Goal: Task Accomplishment & Management: Complete application form

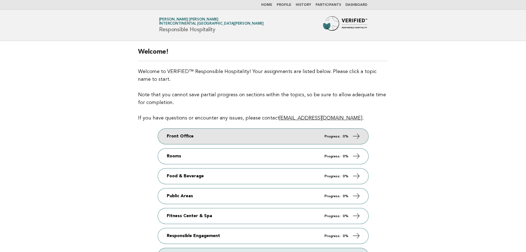
click at [357, 138] on icon at bounding box center [356, 136] width 8 height 8
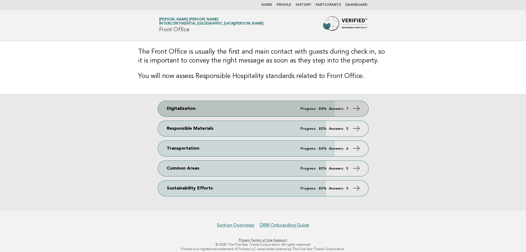
click at [355, 108] on icon at bounding box center [356, 108] width 8 height 8
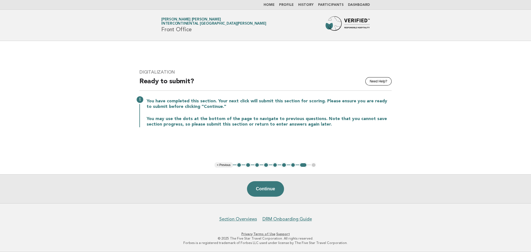
click at [239, 166] on button "1" at bounding box center [239, 165] width 6 height 6
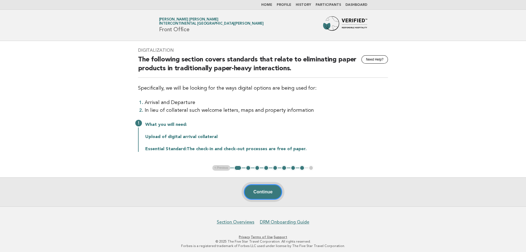
click at [256, 190] on button "Continue" at bounding box center [263, 191] width 38 height 15
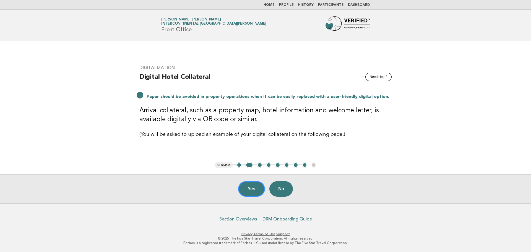
click at [189, 116] on h3 "Arrival collateral, such as a property map, hotel information and welcome lette…" at bounding box center [265, 115] width 252 height 18
drag, startPoint x: 151, startPoint y: 110, endPoint x: 140, endPoint y: 112, distance: 11.7
click at [150, 110] on h3 "Arrival collateral, such as a property map, hotel information and welcome lette…" at bounding box center [265, 115] width 252 height 18
drag, startPoint x: 140, startPoint y: 112, endPoint x: 185, endPoint y: 110, distance: 45.9
click at [185, 110] on h3 "Arrival collateral, such as a property map, hotel information and welcome lette…" at bounding box center [265, 115] width 252 height 18
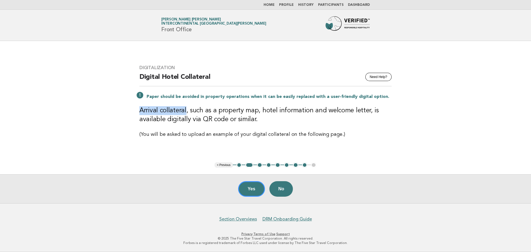
copy h3 "Arrival collateral"
click at [245, 189] on button "Yes" at bounding box center [251, 188] width 27 height 15
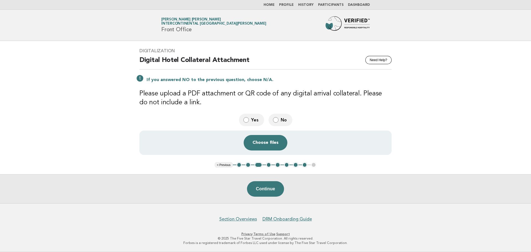
click at [253, 121] on span "Yes" at bounding box center [255, 120] width 9 height 6
click at [261, 145] on button "Choose files" at bounding box center [265, 142] width 44 height 15
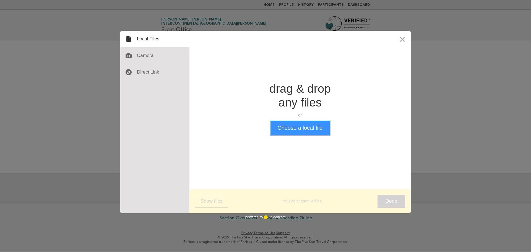
click at [291, 124] on button "Choose a local file" at bounding box center [299, 127] width 59 height 14
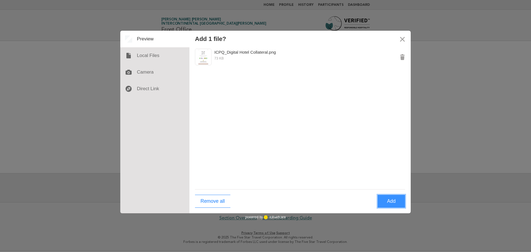
click at [389, 203] on button "Add" at bounding box center [391, 201] width 28 height 13
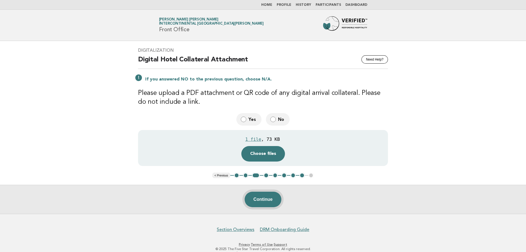
click at [276, 197] on button "Continue" at bounding box center [263, 198] width 37 height 15
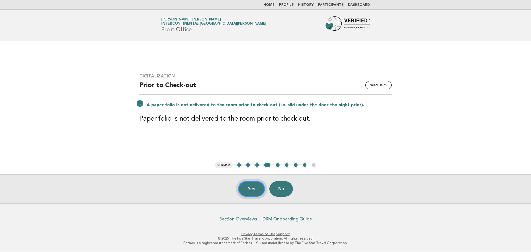
click at [258, 194] on button "Yes" at bounding box center [251, 188] width 27 height 15
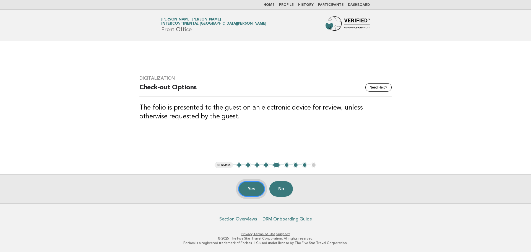
click at [258, 194] on button "Yes" at bounding box center [251, 188] width 27 height 15
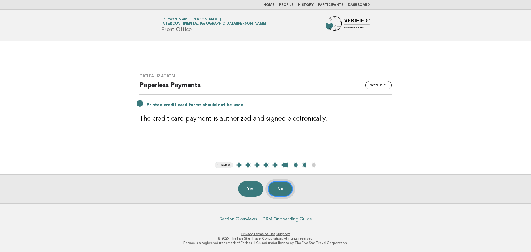
click at [277, 192] on button "No" at bounding box center [279, 188] width 25 height 15
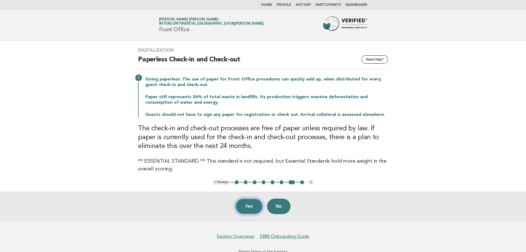
click at [238, 210] on button "Yes" at bounding box center [249, 205] width 27 height 15
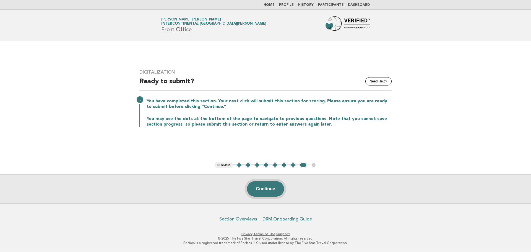
click at [261, 188] on button "Continue" at bounding box center [265, 188] width 37 height 15
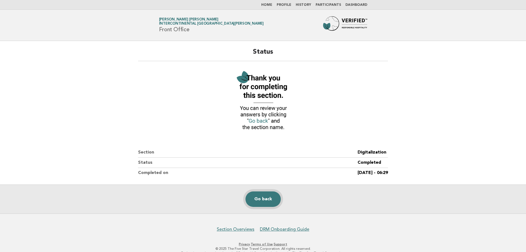
click at [260, 197] on link "Go back" at bounding box center [263, 198] width 35 height 15
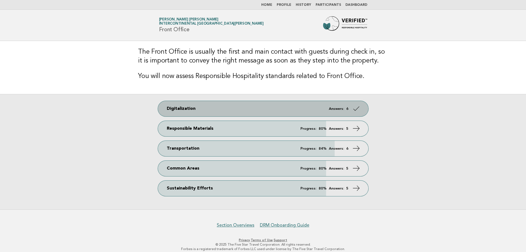
click at [323, 112] on link "Digitalization Answers: 6" at bounding box center [263, 108] width 211 height 15
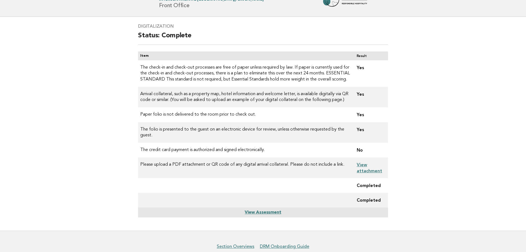
scroll to position [51, 0]
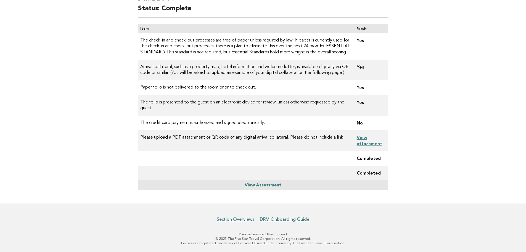
click at [262, 186] on link "View Assessment" at bounding box center [263, 185] width 36 height 4
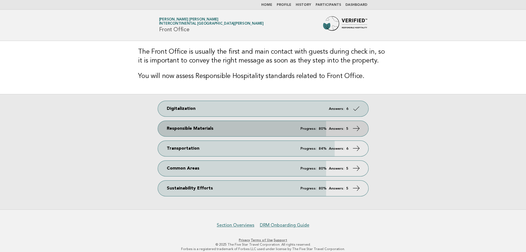
click at [337, 124] on link "Responsible Materials Progress: 80% Answers: 5" at bounding box center [263, 128] width 211 height 15
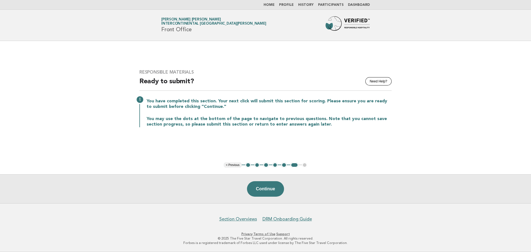
click at [246, 164] on button "1" at bounding box center [248, 165] width 6 height 6
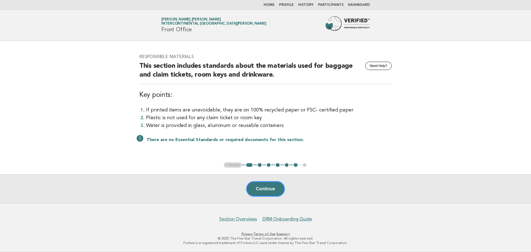
click at [259, 166] on button "2" at bounding box center [260, 165] width 6 height 6
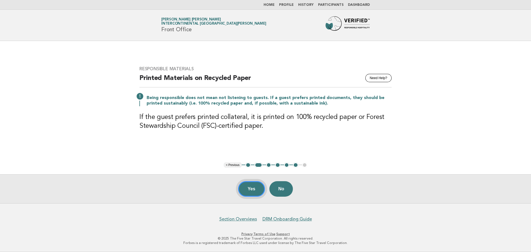
click at [251, 189] on button "Yes" at bounding box center [251, 188] width 27 height 15
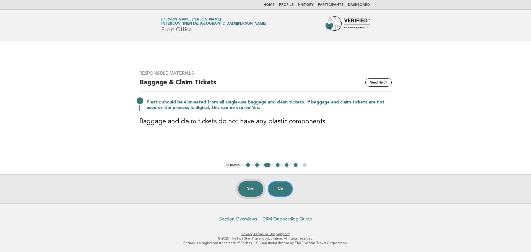
click at [249, 185] on button "Yes" at bounding box center [250, 188] width 25 height 15
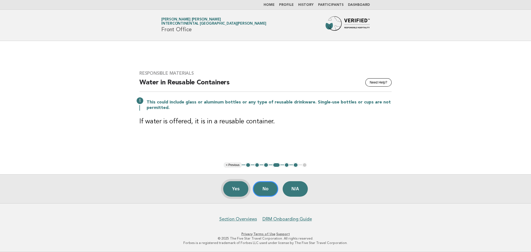
click at [239, 188] on button "Yes" at bounding box center [235, 188] width 25 height 15
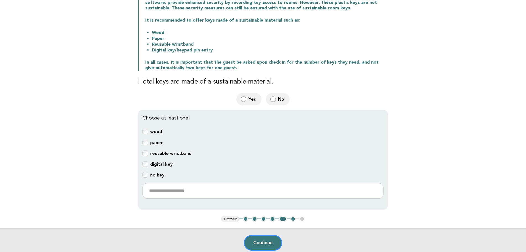
scroll to position [83, 0]
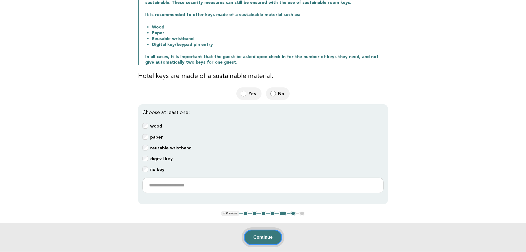
click at [259, 239] on button "Continue" at bounding box center [263, 236] width 38 height 15
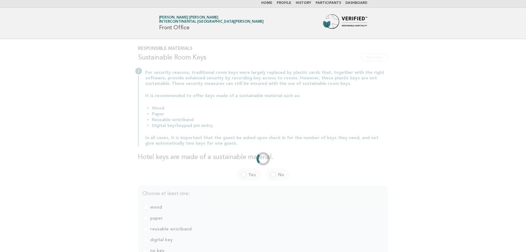
scroll to position [0, 0]
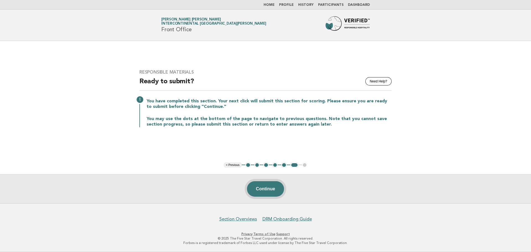
click at [253, 190] on button "Continue" at bounding box center [265, 188] width 37 height 15
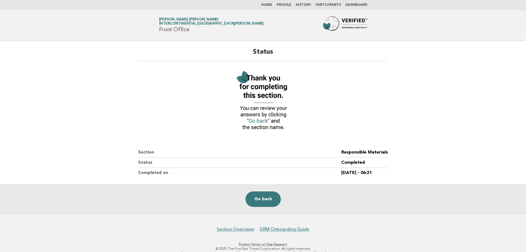
click at [253, 190] on div "Go back" at bounding box center [263, 198] width 526 height 29
click at [253, 199] on link "Go back" at bounding box center [263, 198] width 35 height 15
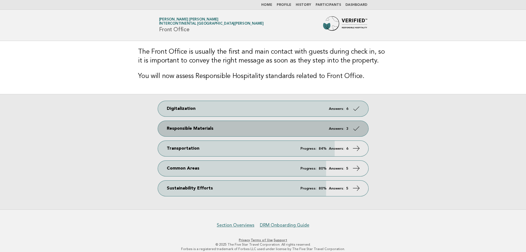
click at [301, 134] on link "Responsible Materials Answers: 3" at bounding box center [263, 128] width 211 height 15
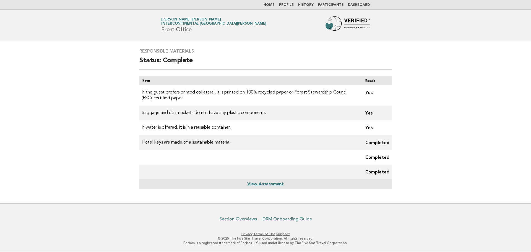
click at [264, 186] on link "View Assessment" at bounding box center [265, 184] width 36 height 4
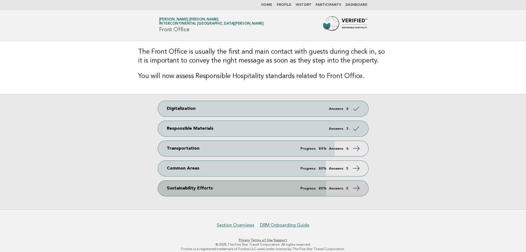
click at [243, 189] on link "Sustainability Efforts Progress: 80% Answers: 5" at bounding box center [263, 187] width 211 height 15
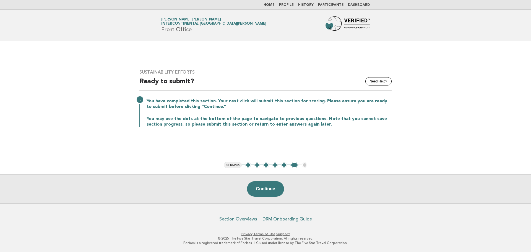
click at [247, 165] on button "1" at bounding box center [248, 165] width 6 height 6
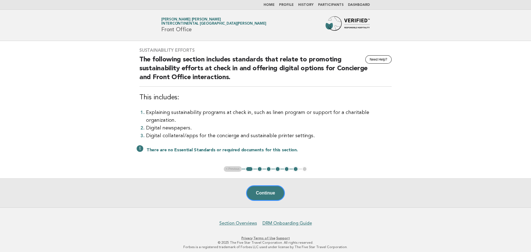
click at [259, 166] on button "2" at bounding box center [260, 169] width 6 height 6
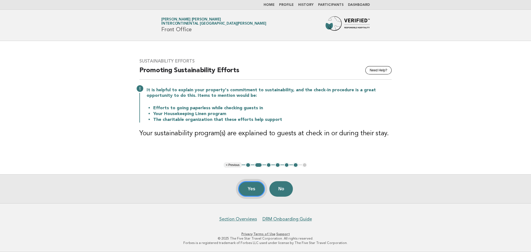
click at [249, 189] on button "Yes" at bounding box center [251, 188] width 27 height 15
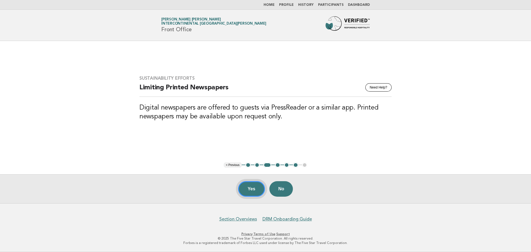
click at [241, 187] on button "Yes" at bounding box center [251, 188] width 27 height 15
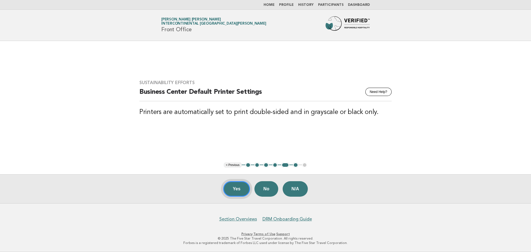
click at [241, 187] on button "Yes" at bounding box center [236, 188] width 27 height 15
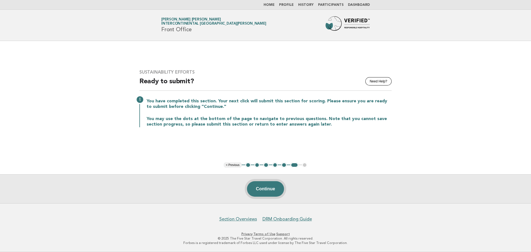
click at [257, 191] on button "Continue" at bounding box center [265, 188] width 37 height 15
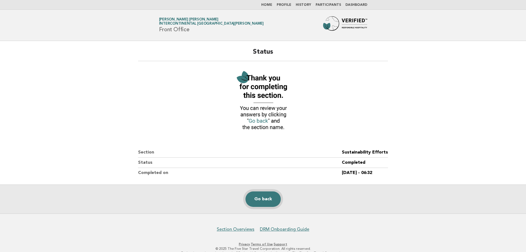
click at [257, 191] on link "Go back" at bounding box center [263, 198] width 35 height 15
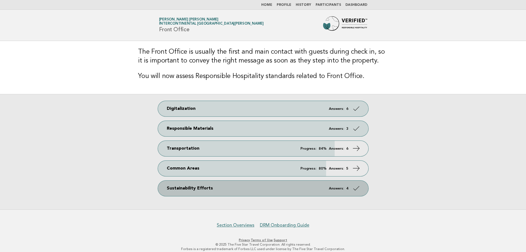
click at [294, 191] on link "Sustainability Efforts Answers: 4" at bounding box center [263, 187] width 211 height 15
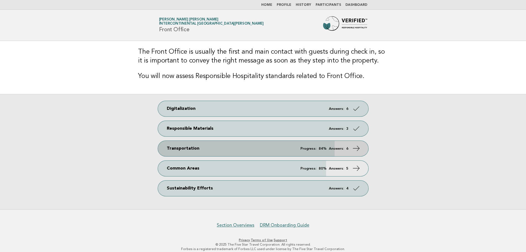
click at [247, 149] on link "Transportation Progress: 84% Answers: 6" at bounding box center [263, 148] width 211 height 15
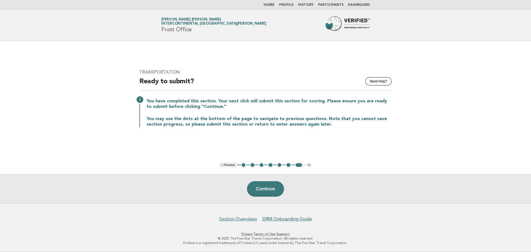
click at [246, 163] on ul "< Previous 1 2 3 4 5 6 7 8" at bounding box center [265, 165] width 93 height 6
click at [242, 166] on button "1" at bounding box center [244, 165] width 6 height 6
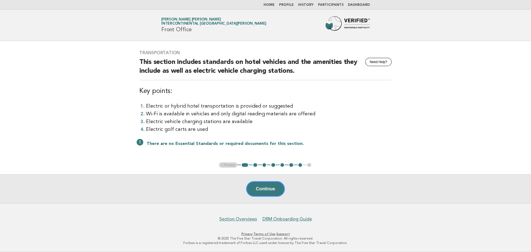
click at [254, 165] on button "2" at bounding box center [255, 165] width 6 height 6
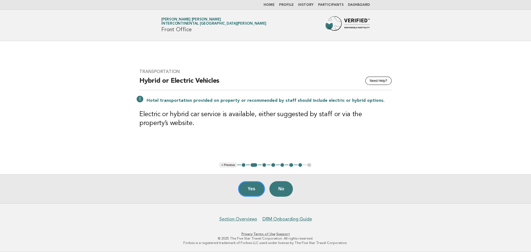
click at [264, 166] on button "3" at bounding box center [264, 165] width 6 height 6
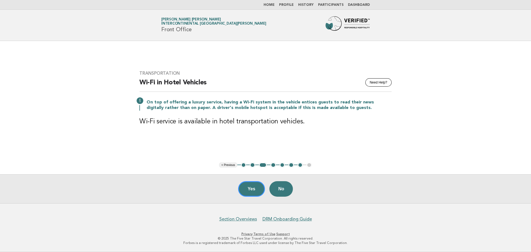
click at [274, 166] on button "4" at bounding box center [273, 165] width 6 height 6
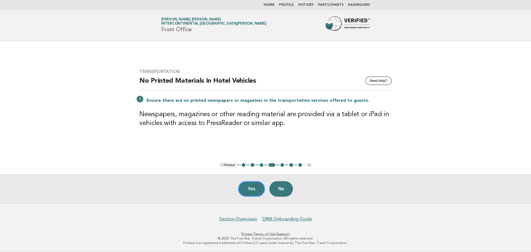
click at [281, 166] on button "5" at bounding box center [282, 165] width 6 height 6
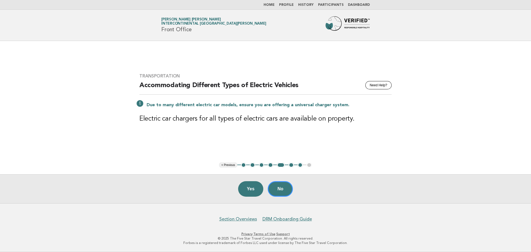
click at [290, 164] on button "6" at bounding box center [291, 165] width 6 height 6
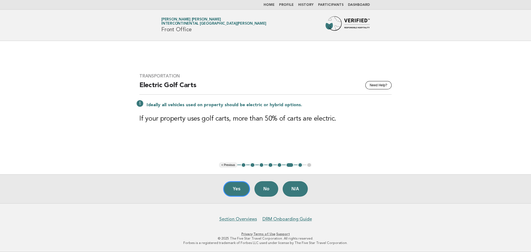
click at [300, 163] on button "7" at bounding box center [300, 165] width 6 height 6
click at [236, 187] on button "Yes" at bounding box center [236, 188] width 27 height 15
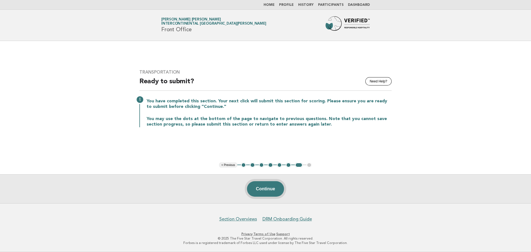
click at [259, 191] on button "Continue" at bounding box center [265, 188] width 37 height 15
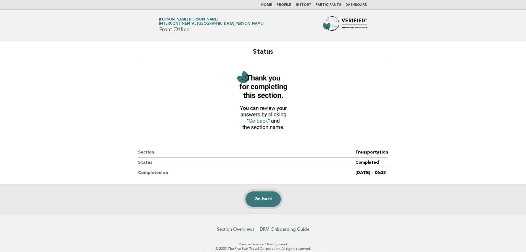
click at [259, 191] on link "Go back" at bounding box center [263, 198] width 35 height 15
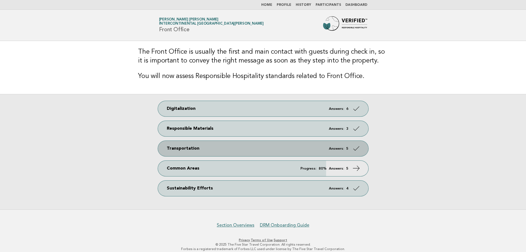
click at [255, 151] on link "Transportation Answers: 5" at bounding box center [263, 148] width 211 height 15
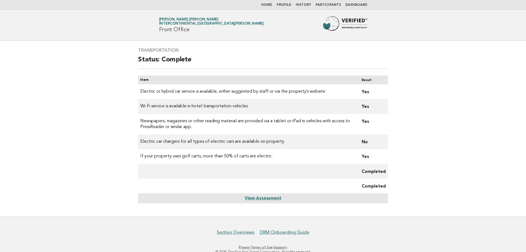
click at [254, 198] on link "View Assessment" at bounding box center [263, 198] width 36 height 4
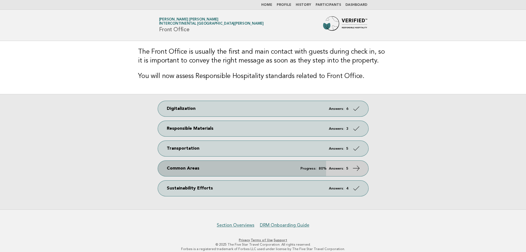
click at [235, 168] on link "Common Areas Progress: 80% Answers: 5" at bounding box center [263, 168] width 211 height 15
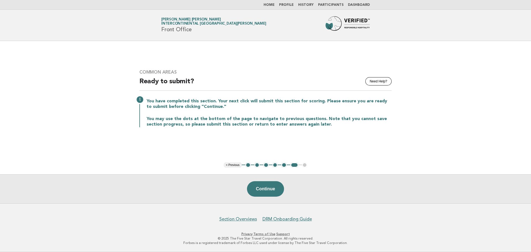
click at [248, 164] on button "1" at bounding box center [248, 165] width 6 height 6
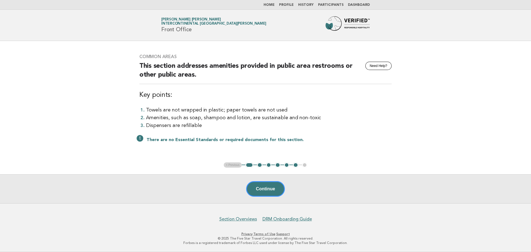
click at [257, 165] on button "2" at bounding box center [260, 165] width 6 height 6
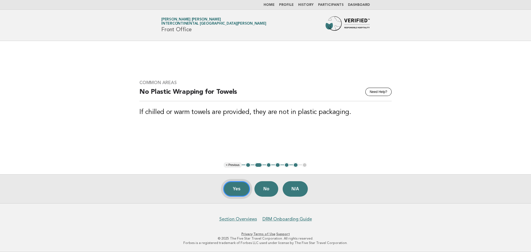
click at [240, 187] on button "Yes" at bounding box center [236, 188] width 27 height 15
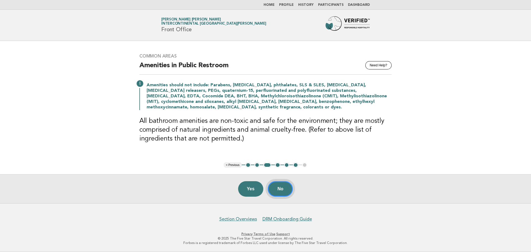
click at [274, 184] on button "No" at bounding box center [279, 188] width 25 height 15
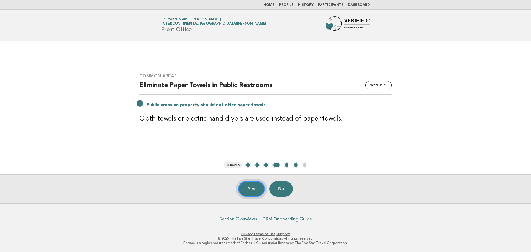
click at [252, 186] on button "Yes" at bounding box center [251, 188] width 27 height 15
click at [265, 166] on button "3" at bounding box center [266, 165] width 6 height 6
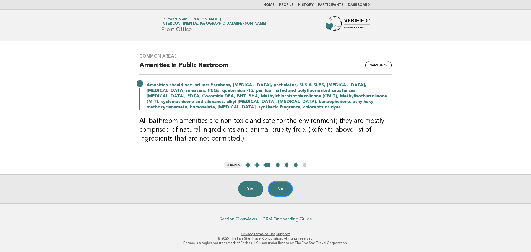
click at [278, 165] on button "4" at bounding box center [278, 165] width 6 height 6
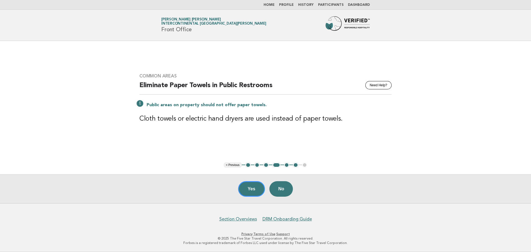
click at [286, 165] on button "5" at bounding box center [287, 165] width 6 height 6
click at [295, 165] on button "6" at bounding box center [296, 165] width 6 height 6
click at [258, 190] on button "Yes" at bounding box center [251, 188] width 27 height 15
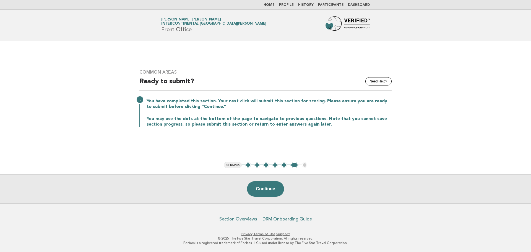
click at [258, 190] on button "Continue" at bounding box center [265, 188] width 37 height 15
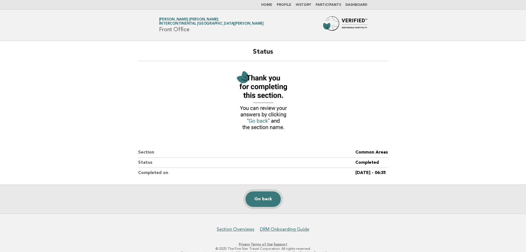
click at [257, 199] on link "Go back" at bounding box center [263, 198] width 35 height 15
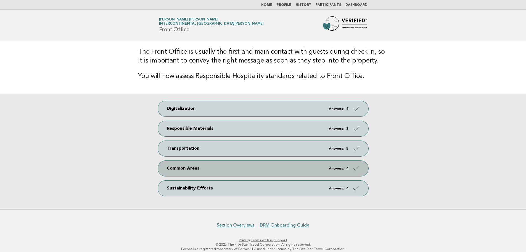
click at [353, 171] on icon at bounding box center [356, 168] width 8 height 8
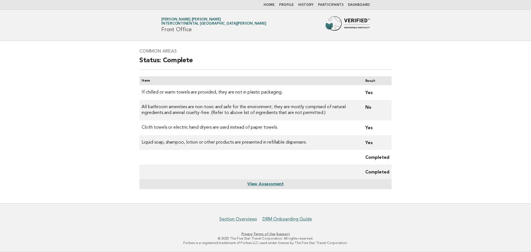
click at [273, 7] on li "Home" at bounding box center [268, 5] width 11 height 4
click at [274, 5] on link "Home" at bounding box center [268, 4] width 11 height 3
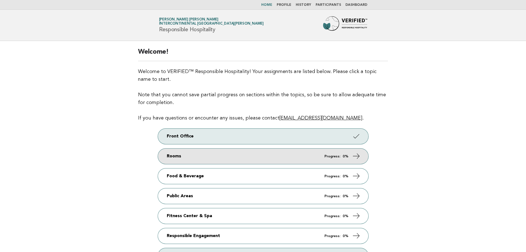
click at [304, 159] on link "Rooms Progress: 0%" at bounding box center [263, 155] width 211 height 15
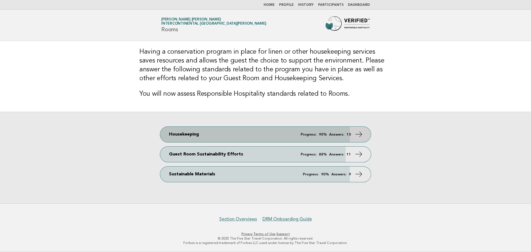
click at [216, 139] on link "Housekeeping Progress: 90% Answers: 10" at bounding box center [265, 134] width 211 height 15
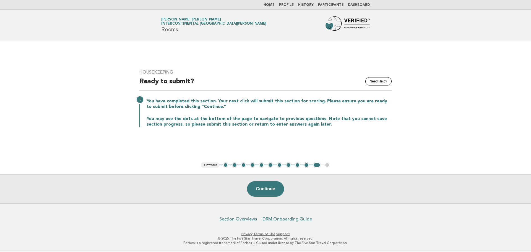
click at [227, 165] on button "1" at bounding box center [226, 165] width 6 height 6
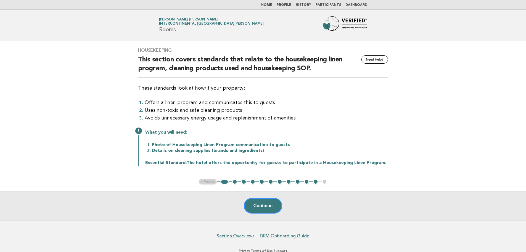
click at [235, 180] on button "2" at bounding box center [235, 182] width 6 height 6
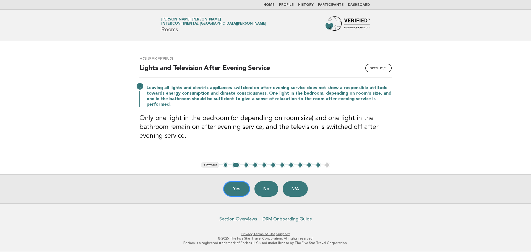
click at [246, 165] on button "3" at bounding box center [246, 165] width 6 height 6
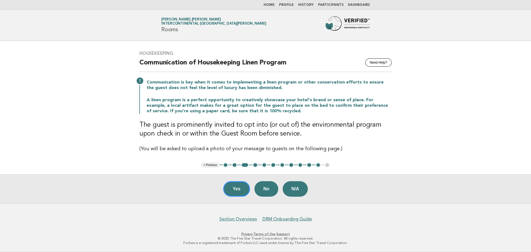
click at [254, 167] on button "4" at bounding box center [255, 165] width 6 height 6
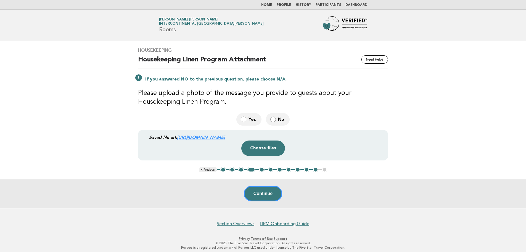
click at [225, 137] on link "https://be0idi9hwh.ucarecd.net/3f8bc45d-54da-432d-9391-c7e77b44f2b8~1/" at bounding box center [201, 137] width 48 height 5
click at [247, 114] on label "Yes" at bounding box center [249, 119] width 25 height 12
click at [246, 116] on label "Yes" at bounding box center [249, 119] width 25 height 12
click at [259, 193] on div "Continue" at bounding box center [263, 193] width 526 height 29
click at [254, 118] on span "Yes" at bounding box center [253, 119] width 9 height 6
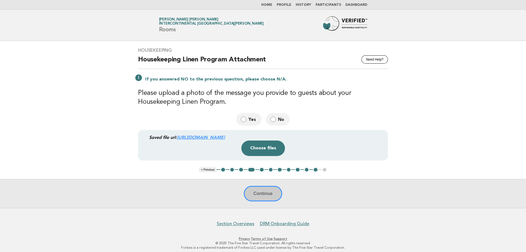
click at [261, 170] on button "5" at bounding box center [262, 170] width 6 height 6
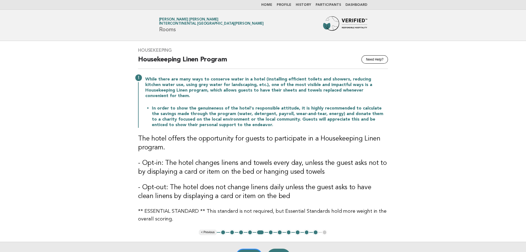
click at [249, 229] on button "4" at bounding box center [251, 232] width 6 height 6
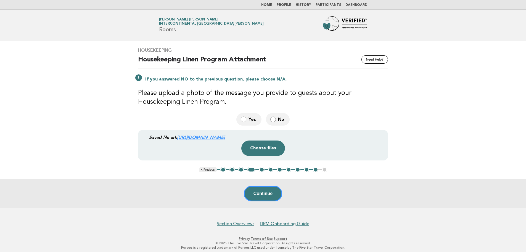
click at [261, 170] on button "5" at bounding box center [262, 170] width 6 height 6
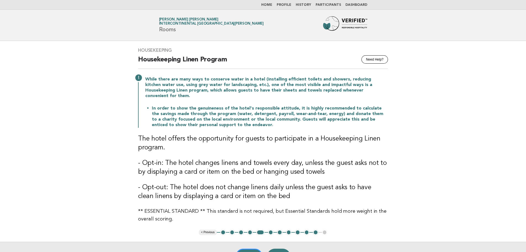
scroll to position [28, 0]
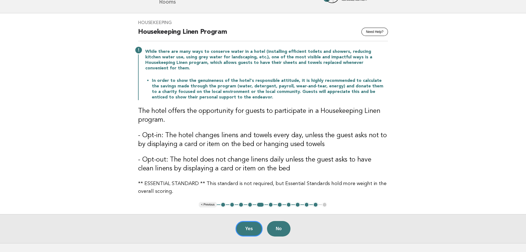
click at [271, 202] on button "6" at bounding box center [271, 205] width 6 height 6
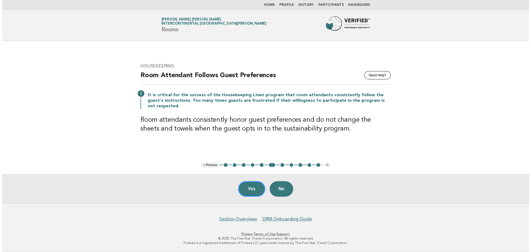
scroll to position [0, 0]
click at [281, 166] on button "7" at bounding box center [282, 165] width 6 height 6
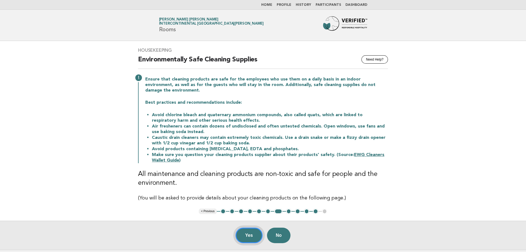
click at [250, 227] on button "Yes" at bounding box center [249, 234] width 27 height 15
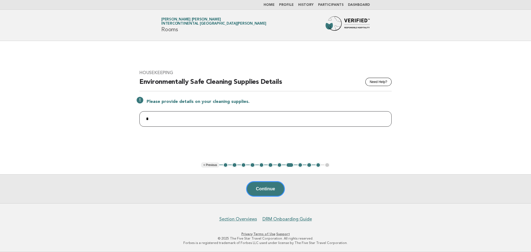
click at [169, 124] on input "*" at bounding box center [265, 118] width 252 height 15
paste input "text"
paste input "**********"
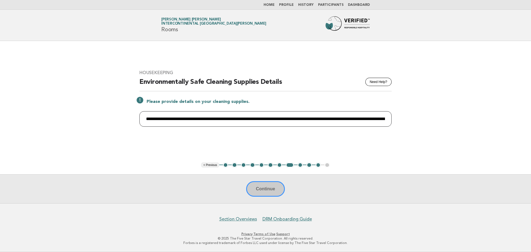
scroll to position [0, 360]
type input "**********"
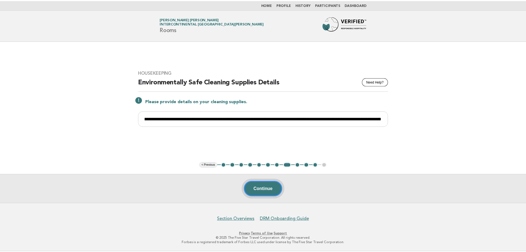
scroll to position [0, 0]
click at [255, 190] on button "Continue" at bounding box center [265, 188] width 38 height 15
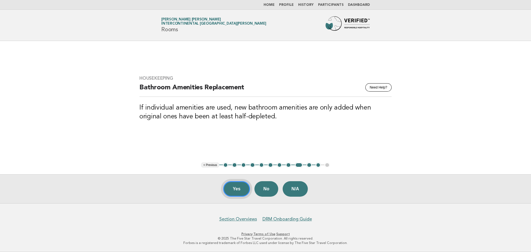
click at [235, 191] on button "Yes" at bounding box center [236, 188] width 27 height 15
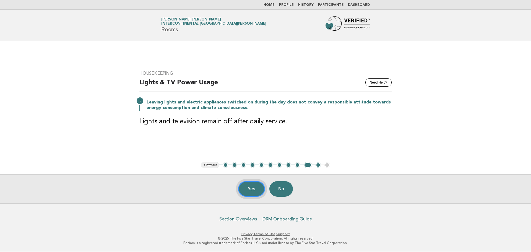
click at [246, 188] on button "Yes" at bounding box center [251, 188] width 27 height 15
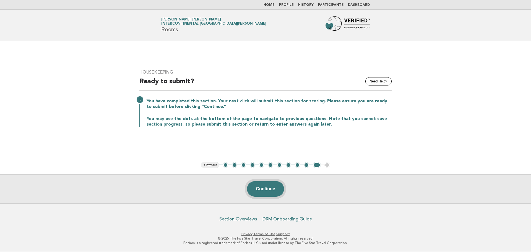
click at [251, 188] on button "Continue" at bounding box center [265, 188] width 37 height 15
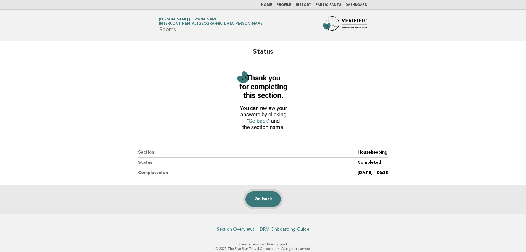
click at [262, 198] on link "Go back" at bounding box center [263, 198] width 35 height 15
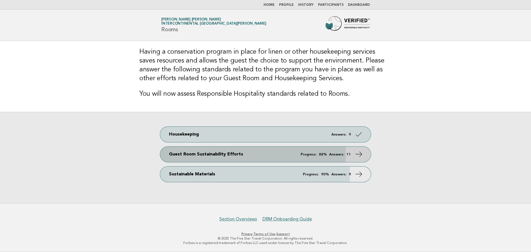
click at [359, 155] on icon at bounding box center [359, 154] width 8 height 8
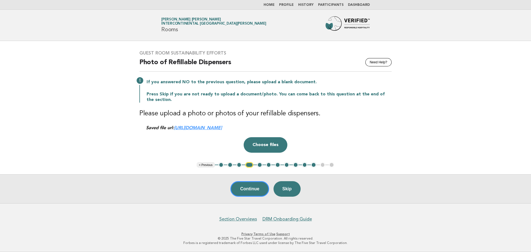
click at [222, 165] on button "1" at bounding box center [221, 165] width 6 height 6
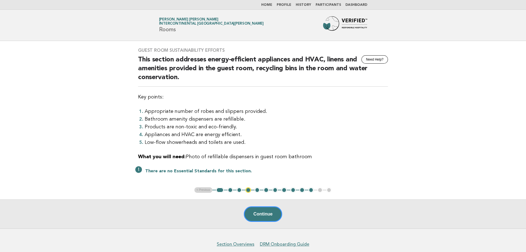
click at [230, 189] on button "2" at bounding box center [231, 190] width 6 height 6
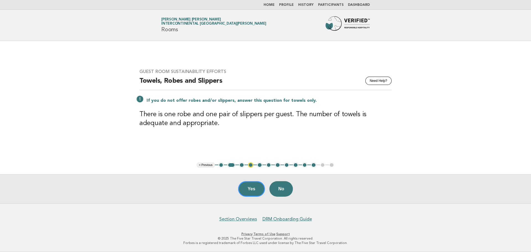
click at [242, 164] on button "3" at bounding box center [242, 165] width 6 height 6
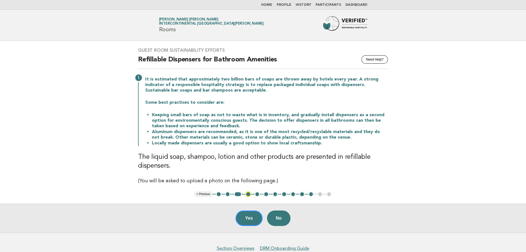
click at [249, 194] on button "4" at bounding box center [249, 194] width 6 height 6
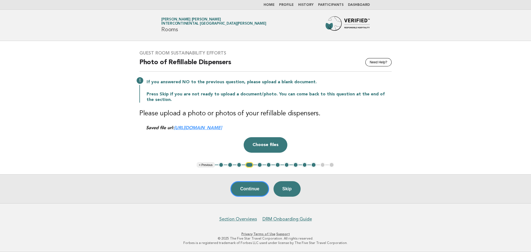
click at [258, 167] on button "5" at bounding box center [260, 165] width 6 height 6
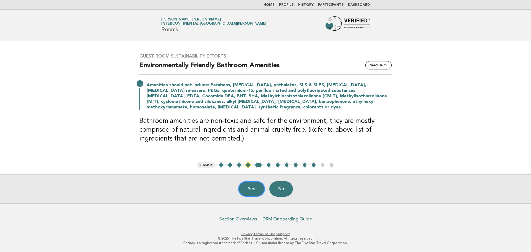
click at [248, 166] on button "4" at bounding box center [248, 165] width 6 height 6
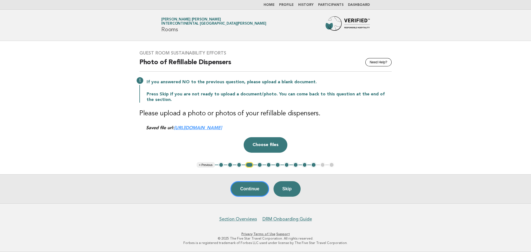
click at [222, 129] on link "https://be0idi9hwh.ucarecd.net/08a88e18-ef3c-4dae-beb4-ba98e33ea07d~2/" at bounding box center [198, 127] width 48 height 5
click at [258, 166] on button "5" at bounding box center [260, 165] width 6 height 6
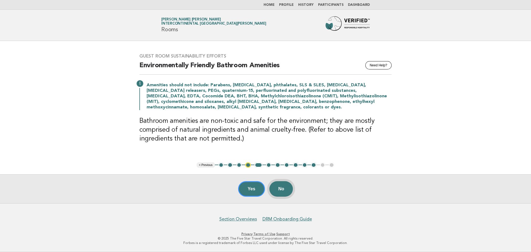
click at [285, 188] on button "No" at bounding box center [280, 188] width 23 height 15
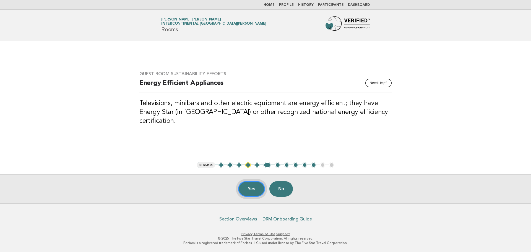
click at [253, 187] on button "Yes" at bounding box center [251, 188] width 27 height 15
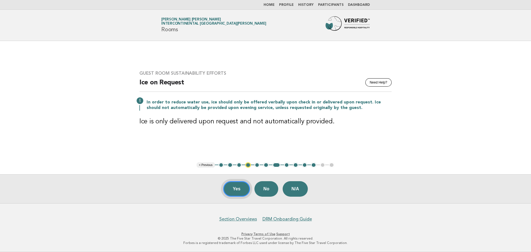
click at [236, 190] on button "Yes" at bounding box center [236, 188] width 27 height 15
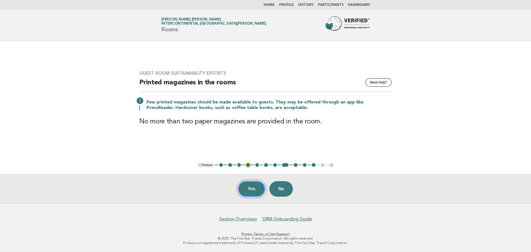
click at [245, 193] on button "Yes" at bounding box center [251, 188] width 27 height 15
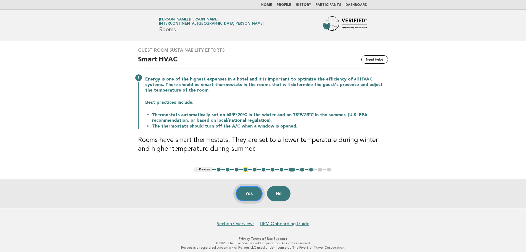
click at [248, 193] on button "Yes" at bounding box center [249, 193] width 27 height 15
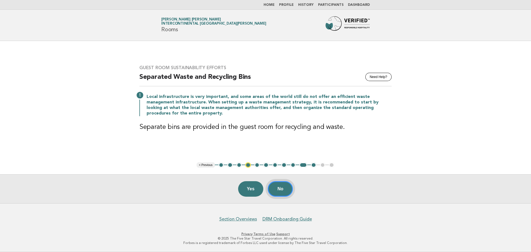
click at [280, 189] on button "No" at bounding box center [279, 188] width 25 height 15
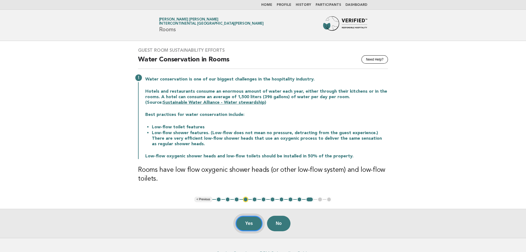
click at [240, 217] on button "Yes" at bounding box center [249, 223] width 27 height 15
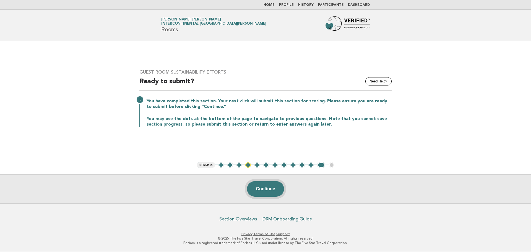
click at [280, 188] on button "Continue" at bounding box center [265, 188] width 37 height 15
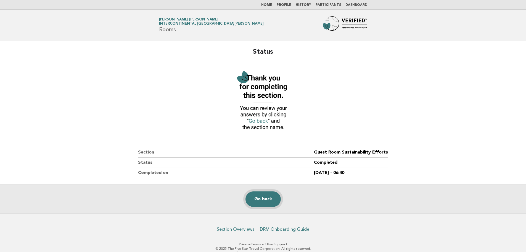
click at [262, 202] on link "Go back" at bounding box center [263, 198] width 35 height 15
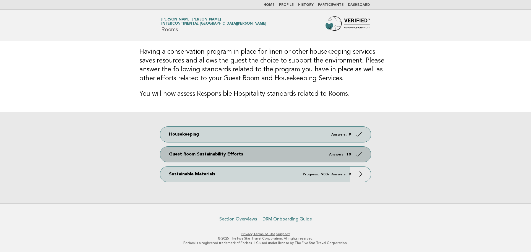
click at [346, 157] on link "Guest Room Sustainability Efforts Answers: 10" at bounding box center [265, 153] width 211 height 15
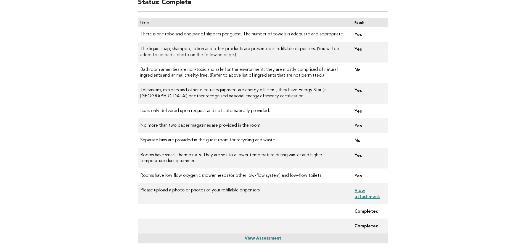
scroll to position [110, 0]
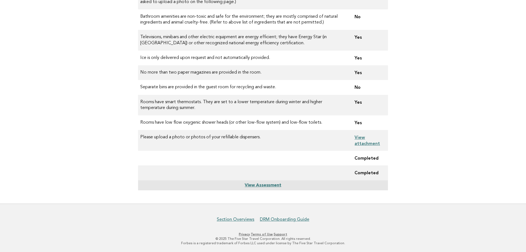
click at [265, 183] on link "View Assessment" at bounding box center [263, 185] width 36 height 4
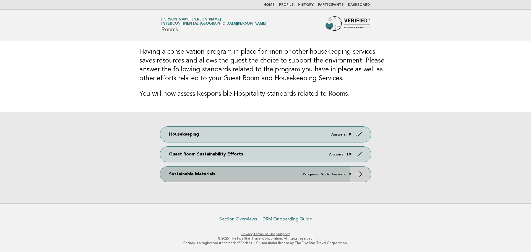
click at [357, 176] on icon at bounding box center [359, 174] width 8 height 8
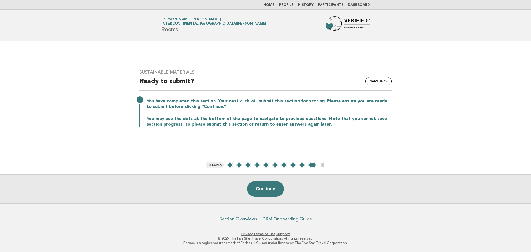
click at [228, 165] on button "1" at bounding box center [230, 165] width 6 height 6
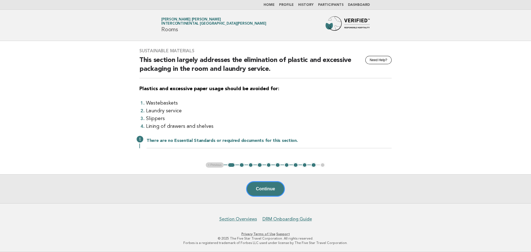
click at [241, 166] on button "2" at bounding box center [242, 165] width 6 height 6
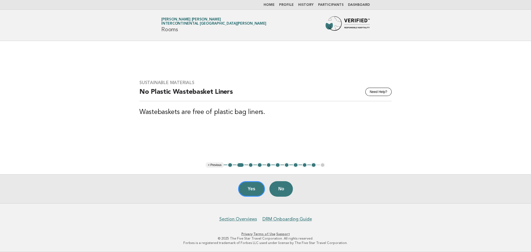
click at [250, 167] on button "3" at bounding box center [251, 165] width 6 height 6
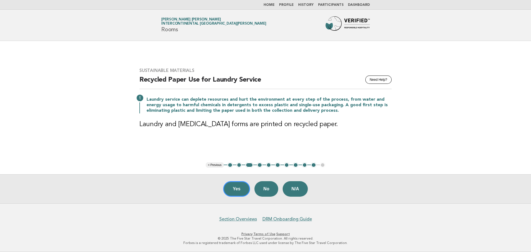
click at [260, 166] on button "4" at bounding box center [260, 165] width 6 height 6
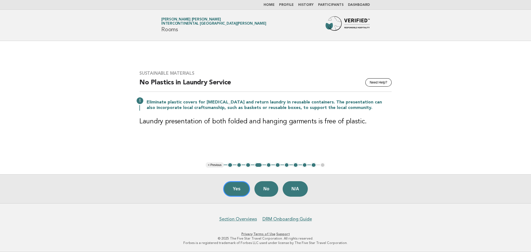
click at [267, 166] on button "5" at bounding box center [269, 165] width 6 height 6
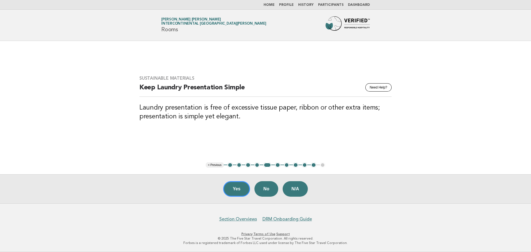
click at [276, 167] on button "6" at bounding box center [278, 165] width 6 height 6
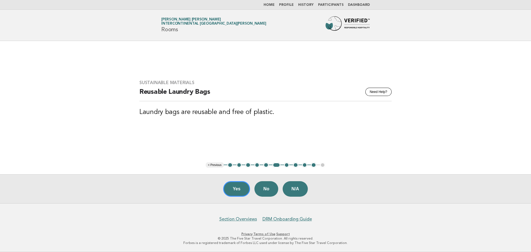
click at [286, 166] on button "7" at bounding box center [287, 165] width 6 height 6
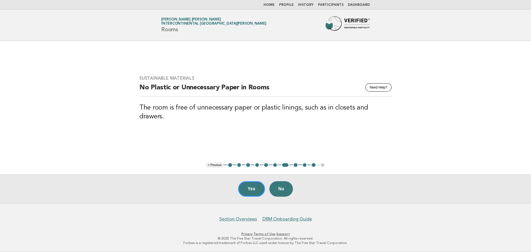
click at [296, 166] on button "8" at bounding box center [296, 165] width 6 height 6
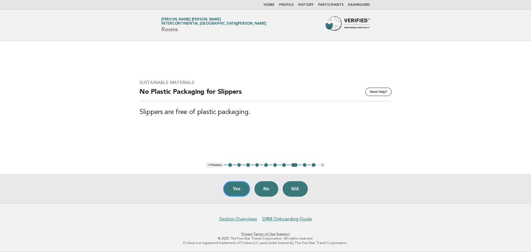
click at [304, 166] on button "9" at bounding box center [305, 165] width 6 height 6
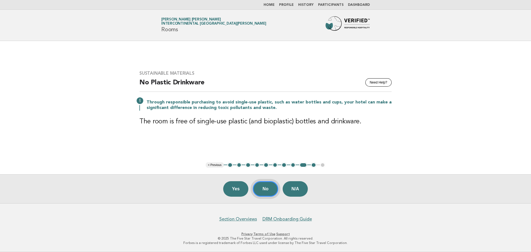
click at [267, 189] on button "No" at bounding box center [265, 188] width 25 height 15
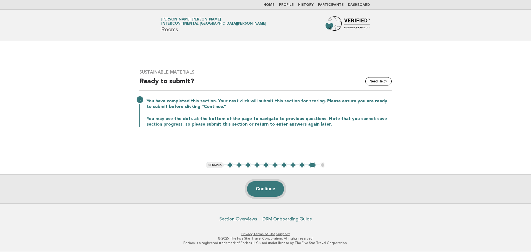
click at [273, 191] on button "Continue" at bounding box center [265, 188] width 37 height 15
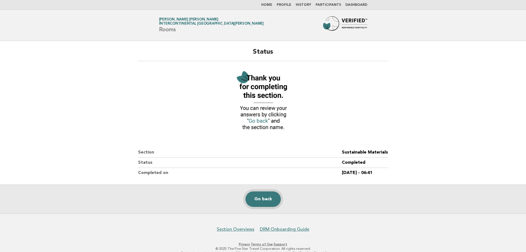
click at [265, 201] on link "Go back" at bounding box center [263, 198] width 35 height 15
click at [271, 7] on link "Home" at bounding box center [266, 4] width 11 height 3
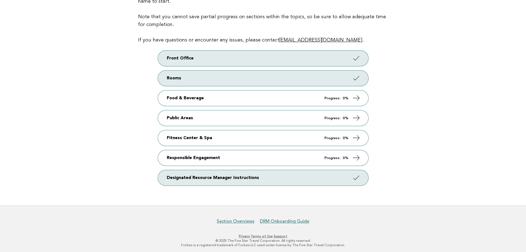
scroll to position [80, 0]
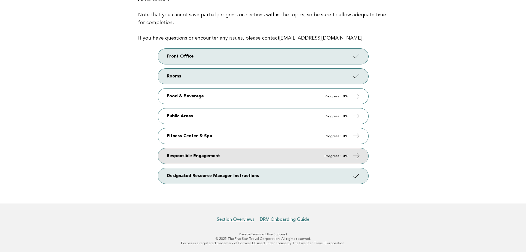
click at [242, 153] on link "Responsible Engagement Progress: 0%" at bounding box center [263, 155] width 211 height 15
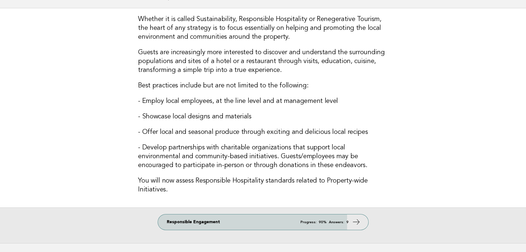
scroll to position [72, 0]
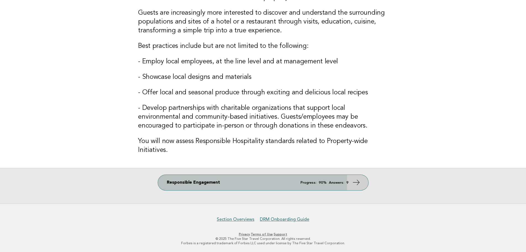
click at [243, 181] on link "Responsible Engagement Progress: 90% Answers: 9" at bounding box center [263, 182] width 211 height 15
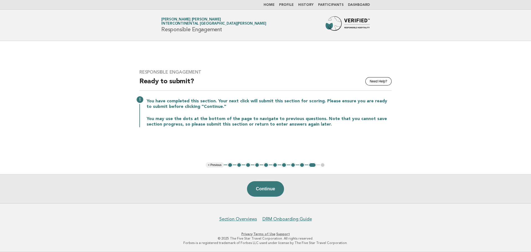
click at [238, 166] on button "2" at bounding box center [239, 165] width 6 height 6
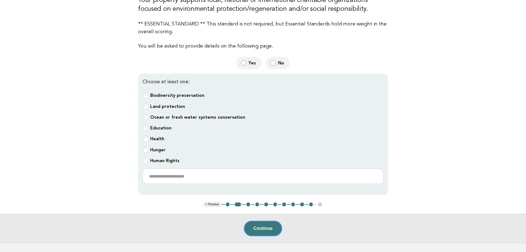
scroll to position [111, 0]
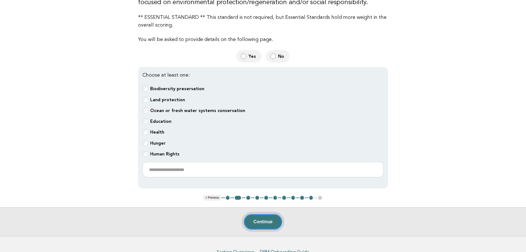
click at [259, 217] on button "Continue" at bounding box center [263, 221] width 38 height 15
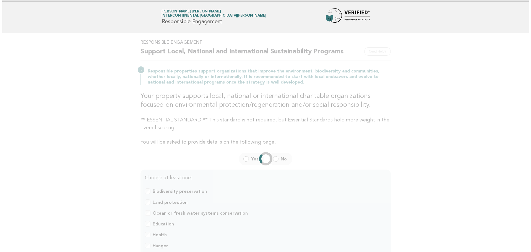
scroll to position [0, 0]
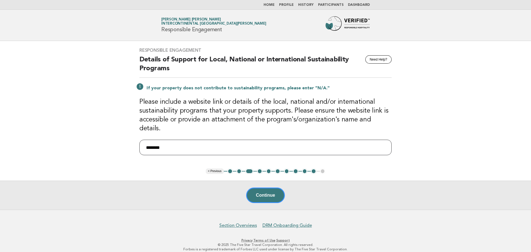
click at [188, 141] on input "********" at bounding box center [265, 147] width 252 height 15
paste input "**********"
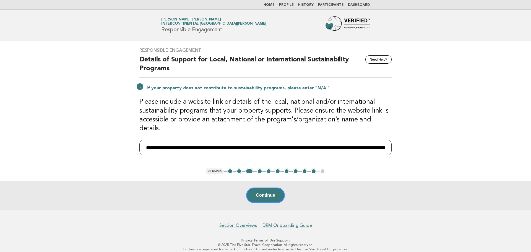
scroll to position [0, 1191]
type input "**********"
click at [259, 188] on button "Continue" at bounding box center [265, 194] width 38 height 15
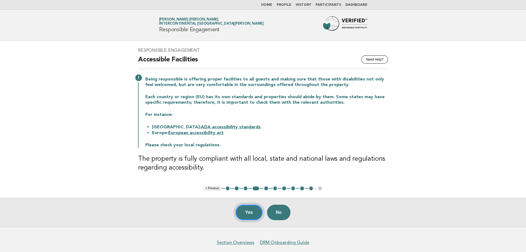
click at [252, 212] on button "Yes" at bounding box center [249, 211] width 27 height 15
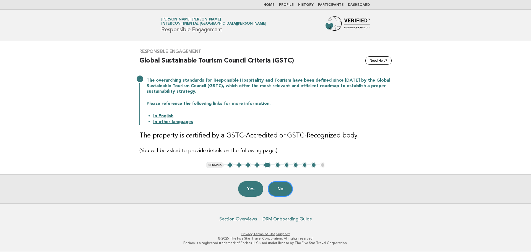
click at [280, 181] on div "Yes No" at bounding box center [265, 188] width 531 height 29
click at [285, 190] on button "No" at bounding box center [279, 188] width 25 height 15
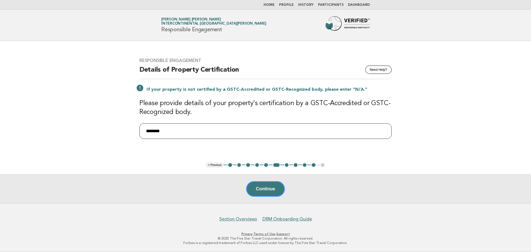
click at [216, 135] on input "********" at bounding box center [265, 130] width 252 height 15
type input "***"
click at [270, 193] on button "Continue" at bounding box center [265, 188] width 38 height 15
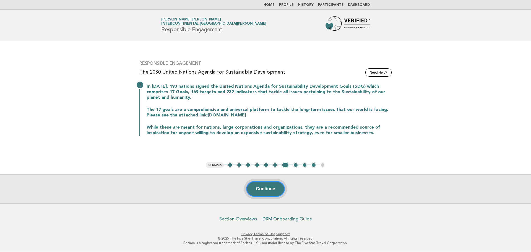
click at [271, 190] on button "Continue" at bounding box center [265, 188] width 38 height 15
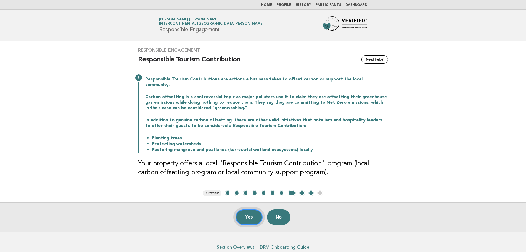
click at [254, 211] on button "Yes" at bounding box center [249, 216] width 27 height 15
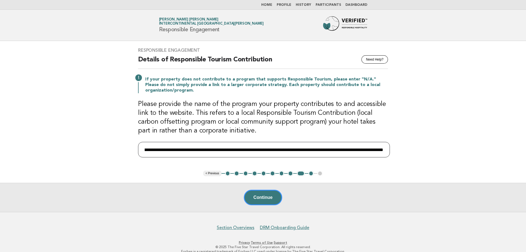
scroll to position [0, 879]
drag, startPoint x: 165, startPoint y: 151, endPoint x: 451, endPoint y: 171, distance: 286.9
click at [451, 171] on main "Responsible Engagement Need Help? Details of Responsible Tourism Contribution I…" at bounding box center [263, 126] width 526 height 171
click at [319, 121] on h3 "Please provide the name of the program your property contributes to and accessi…" at bounding box center [263, 117] width 250 height 35
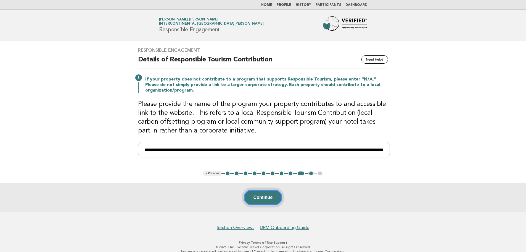
click at [264, 198] on button "Continue" at bounding box center [263, 197] width 38 height 15
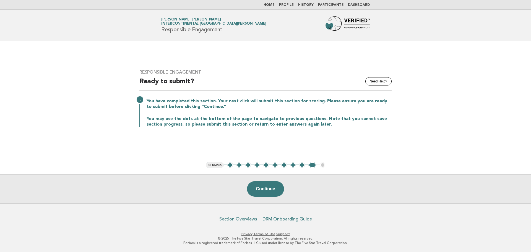
click at [302, 166] on button "9" at bounding box center [302, 165] width 6 height 6
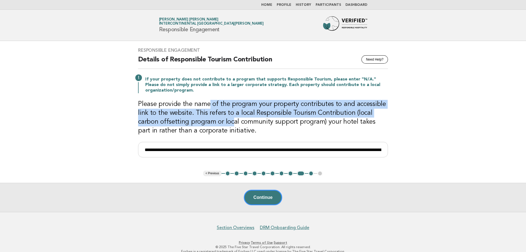
drag, startPoint x: 208, startPoint y: 102, endPoint x: 210, endPoint y: 119, distance: 17.2
click at [210, 119] on h3 "Please provide the name of the program your property contributes to and accessi…" at bounding box center [263, 117] width 250 height 35
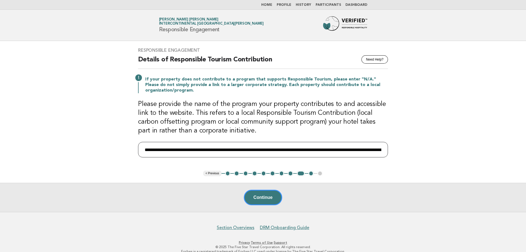
click at [169, 152] on input "**********" at bounding box center [263, 149] width 250 height 15
click at [336, 156] on input "**********" at bounding box center [263, 149] width 250 height 15
click at [268, 197] on button "Continue" at bounding box center [263, 197] width 38 height 15
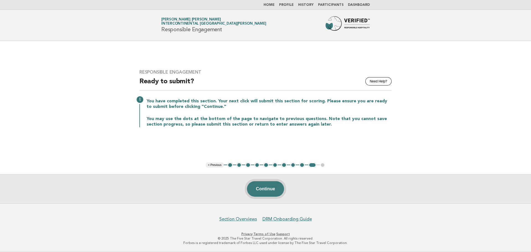
click at [265, 190] on button "Continue" at bounding box center [265, 188] width 37 height 15
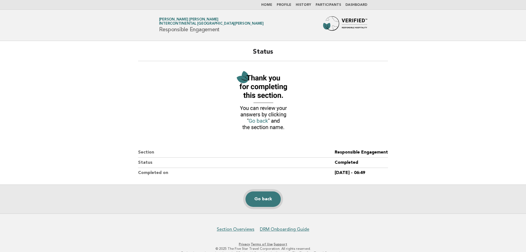
click at [269, 194] on link "Go back" at bounding box center [263, 198] width 35 height 15
click at [272, 7] on li "Home" at bounding box center [266, 5] width 11 height 4
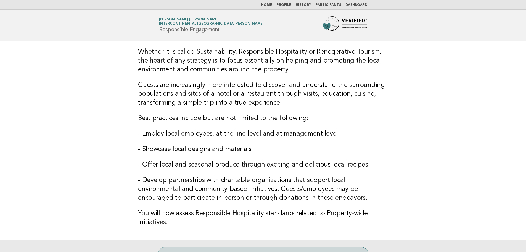
click at [272, 5] on link "Home" at bounding box center [266, 4] width 11 height 3
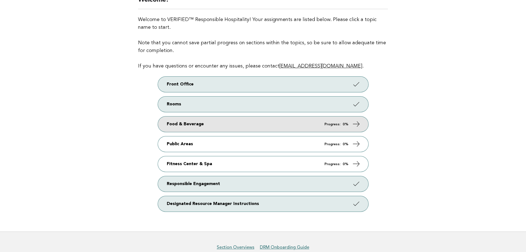
scroll to position [25, 0]
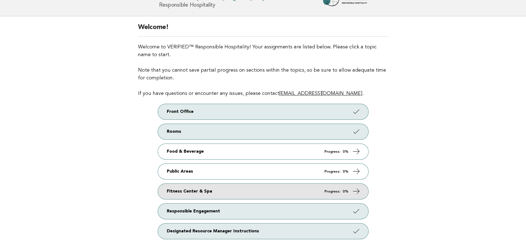
click at [196, 195] on link "Fitness Center & Spa Progress: 0%" at bounding box center [263, 190] width 211 height 15
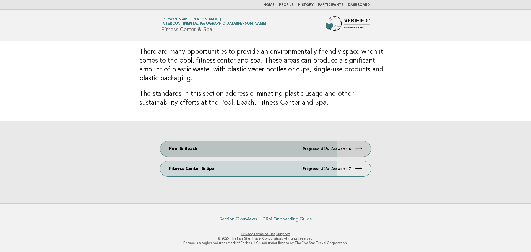
click at [331, 148] on em "Answers:" at bounding box center [338, 149] width 15 height 4
